Goal: Task Accomplishment & Management: Manage account settings

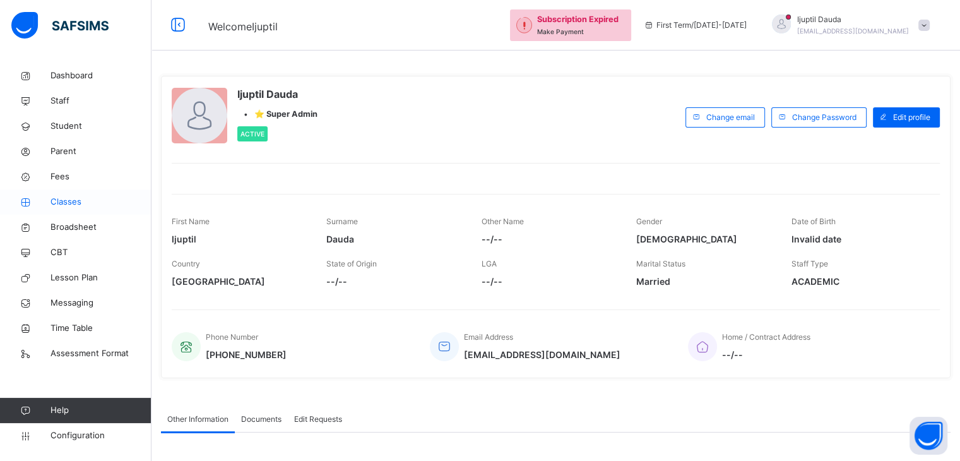
click at [75, 197] on span "Classes" at bounding box center [100, 202] width 101 height 13
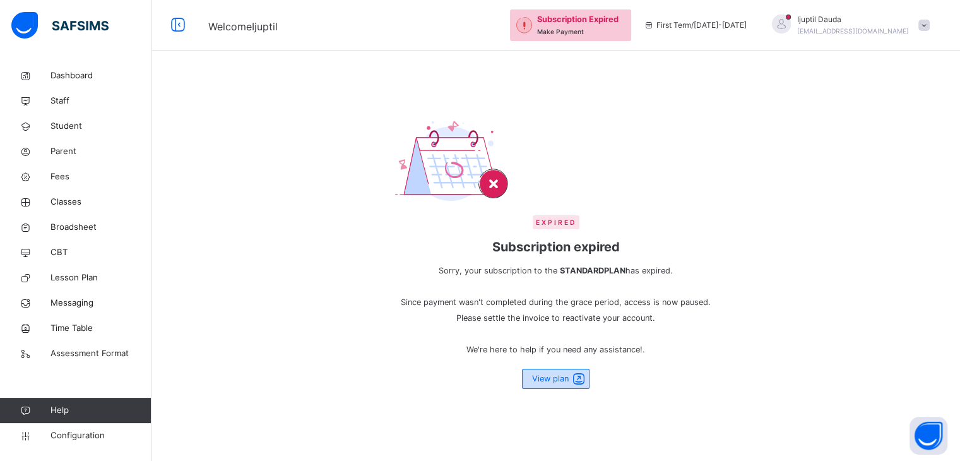
click at [543, 379] on span "View plan" at bounding box center [550, 378] width 37 height 12
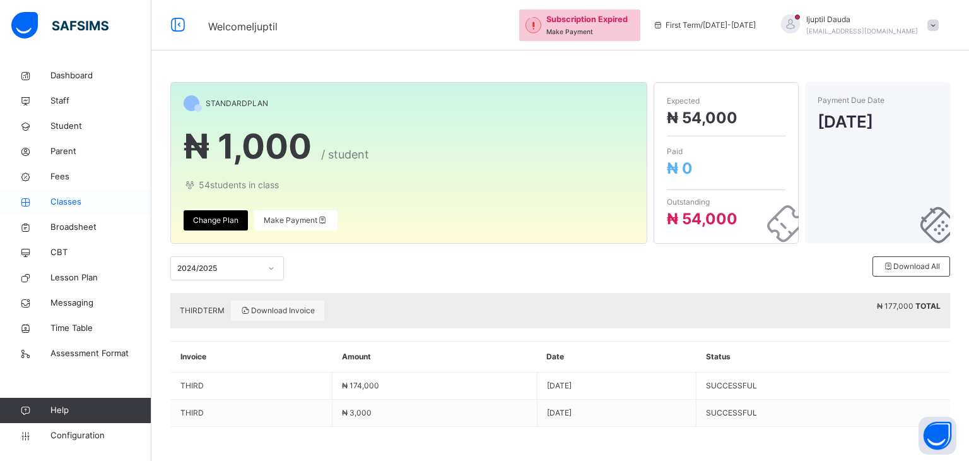
click at [79, 201] on span "Classes" at bounding box center [100, 202] width 101 height 13
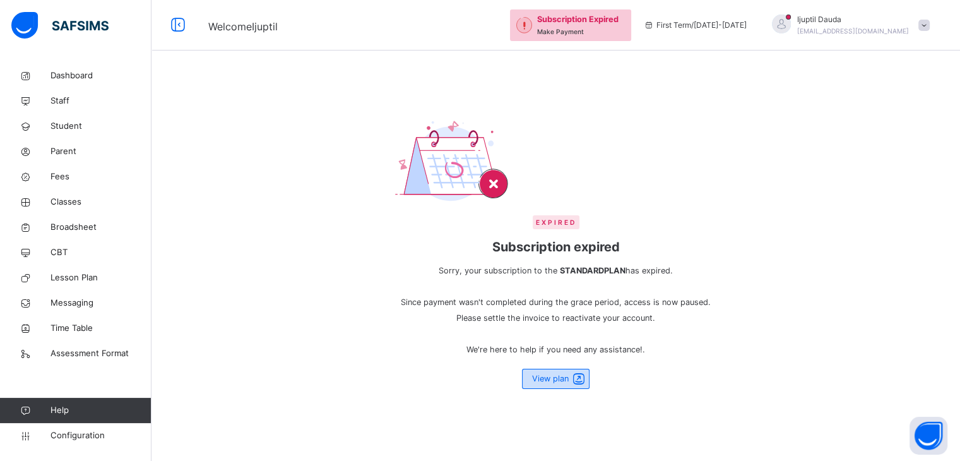
click at [575, 377] on span at bounding box center [579, 378] width 18 height 19
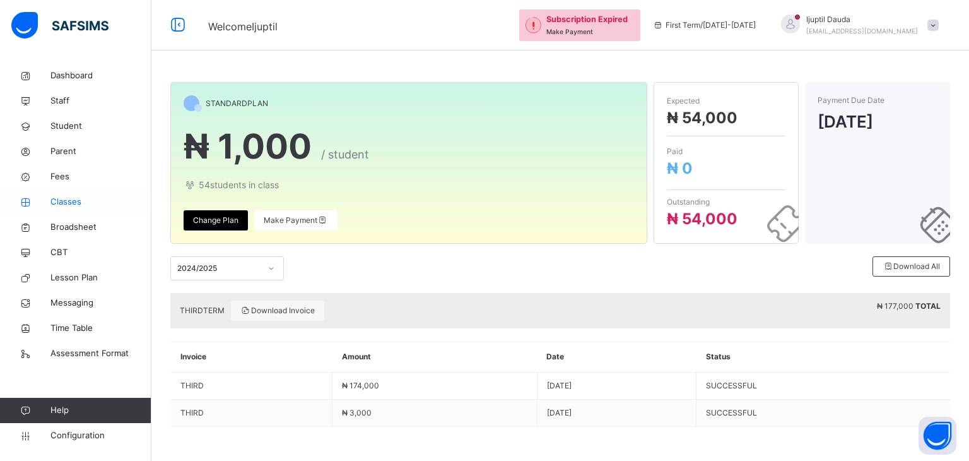
click at [71, 197] on span "Classes" at bounding box center [100, 202] width 101 height 13
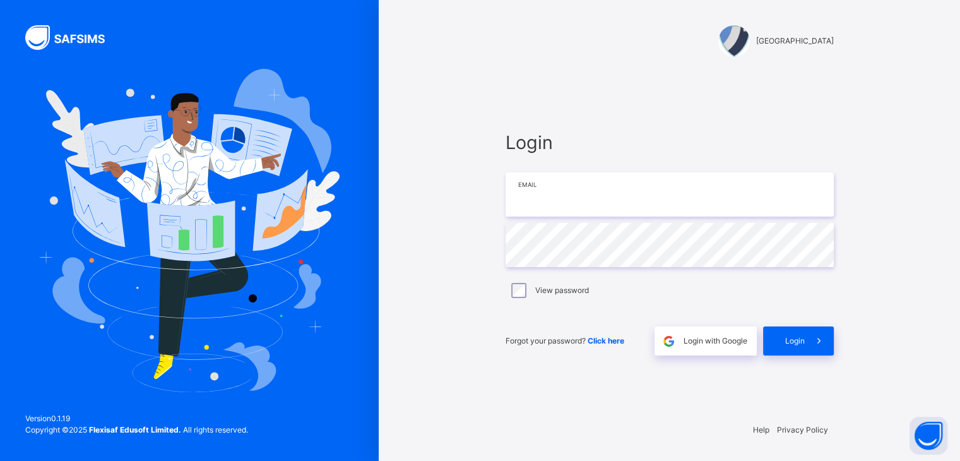
type input "**********"
